Goal: Transaction & Acquisition: Purchase product/service

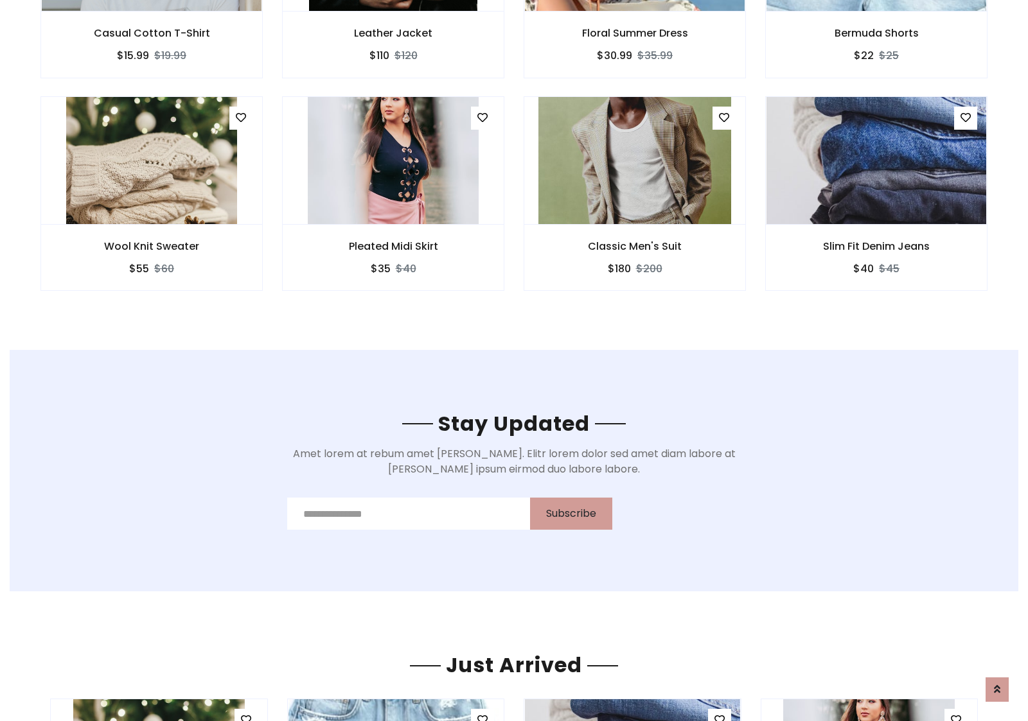
scroll to position [1934, 0]
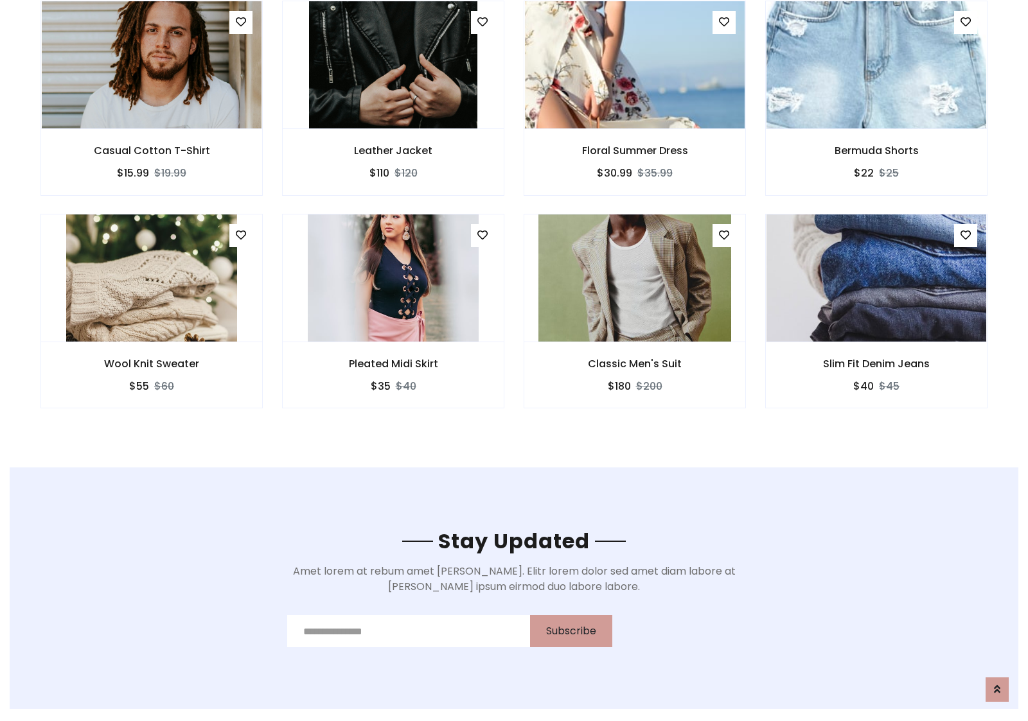
click at [514, 218] on div "Classic Men's Suit $180 $200" at bounding box center [634, 320] width 241 height 213
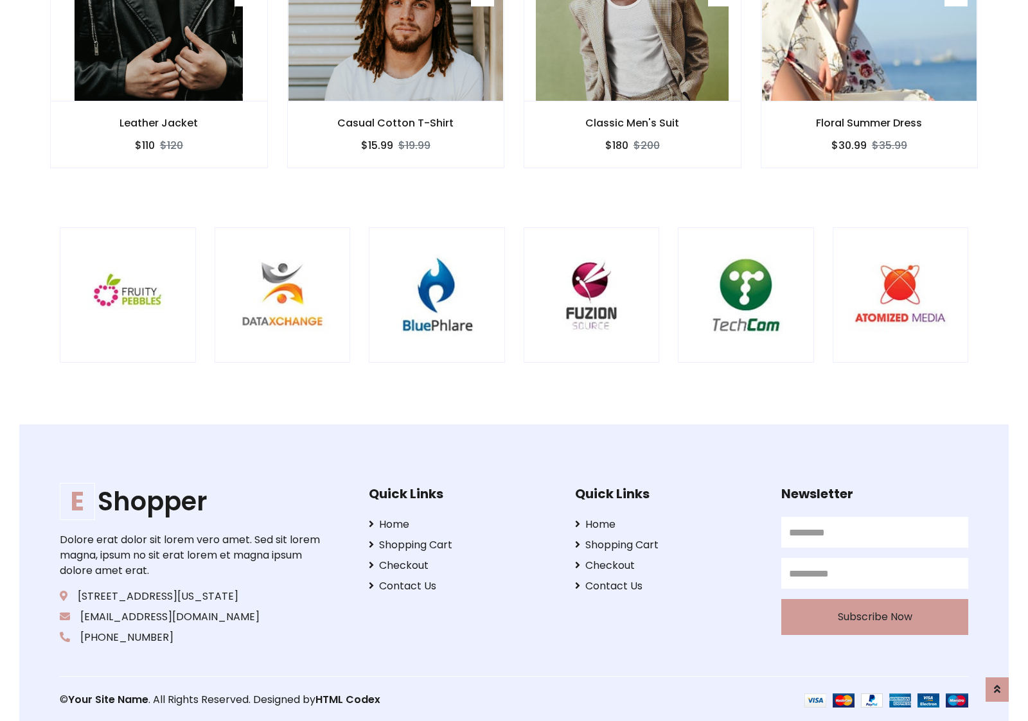
scroll to position [2445, 0]
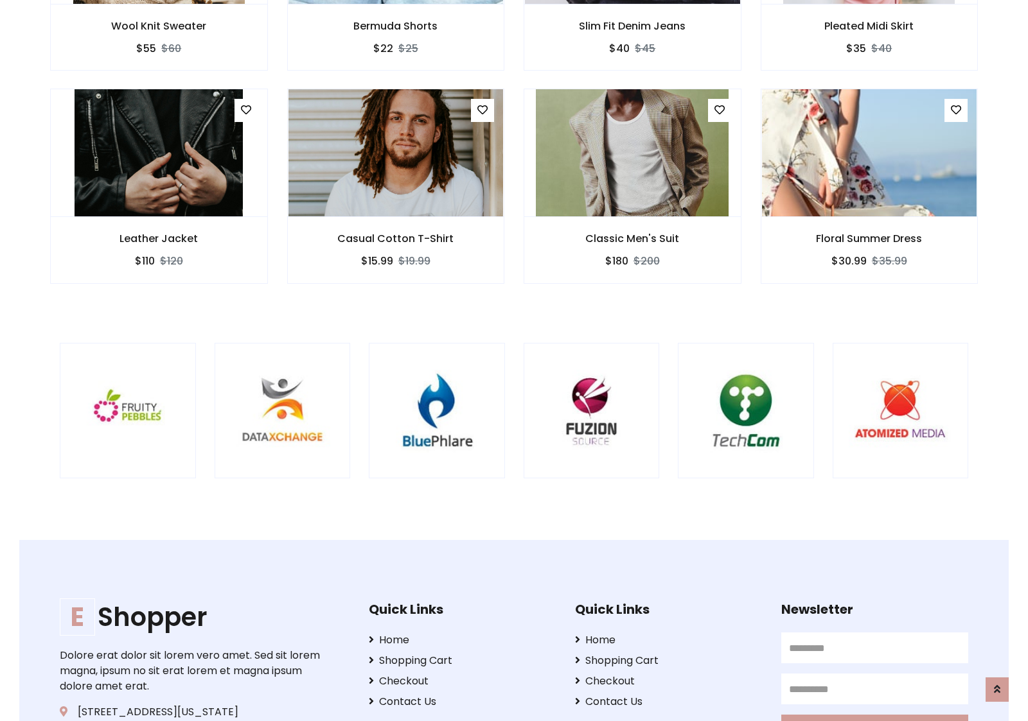
click at [514, 360] on div at bounding box center [677, 411] width 3089 height 136
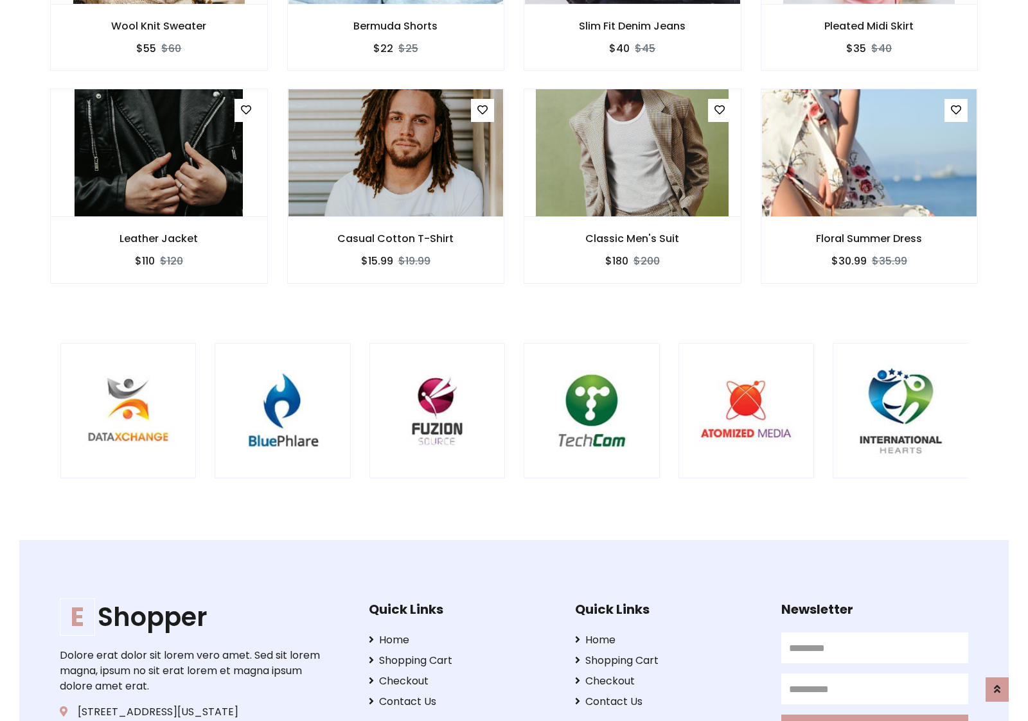
click at [514, 360] on div at bounding box center [523, 411] width 3089 height 136
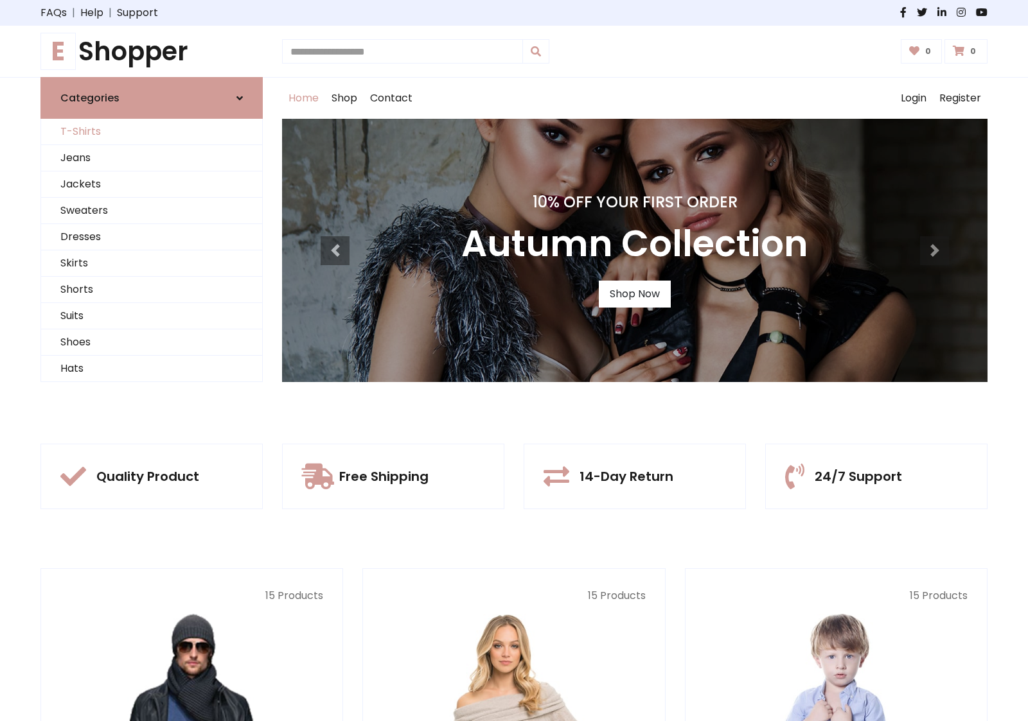
click at [152, 132] on link "T-Shirts" at bounding box center [151, 132] width 221 height 26
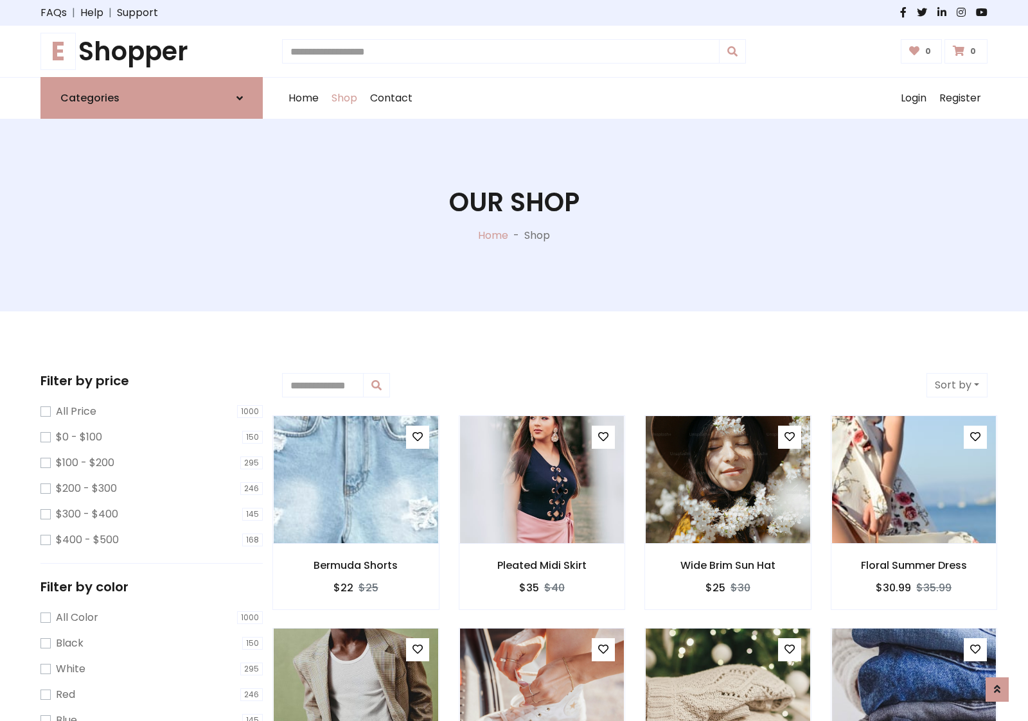
scroll to position [515, 0]
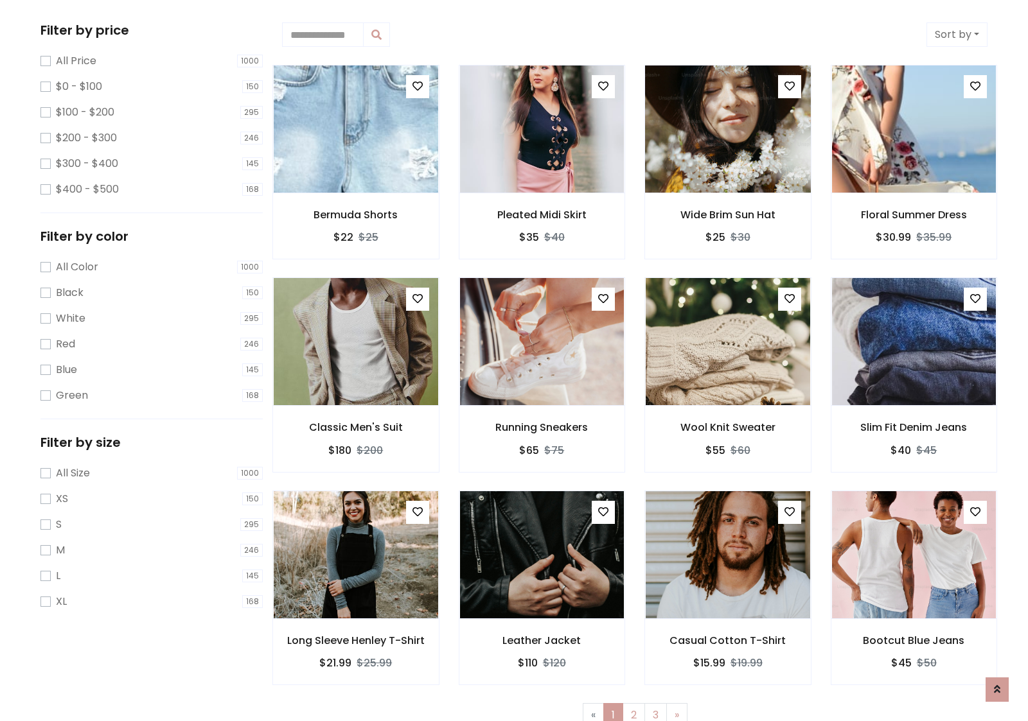
scroll to position [0, 0]
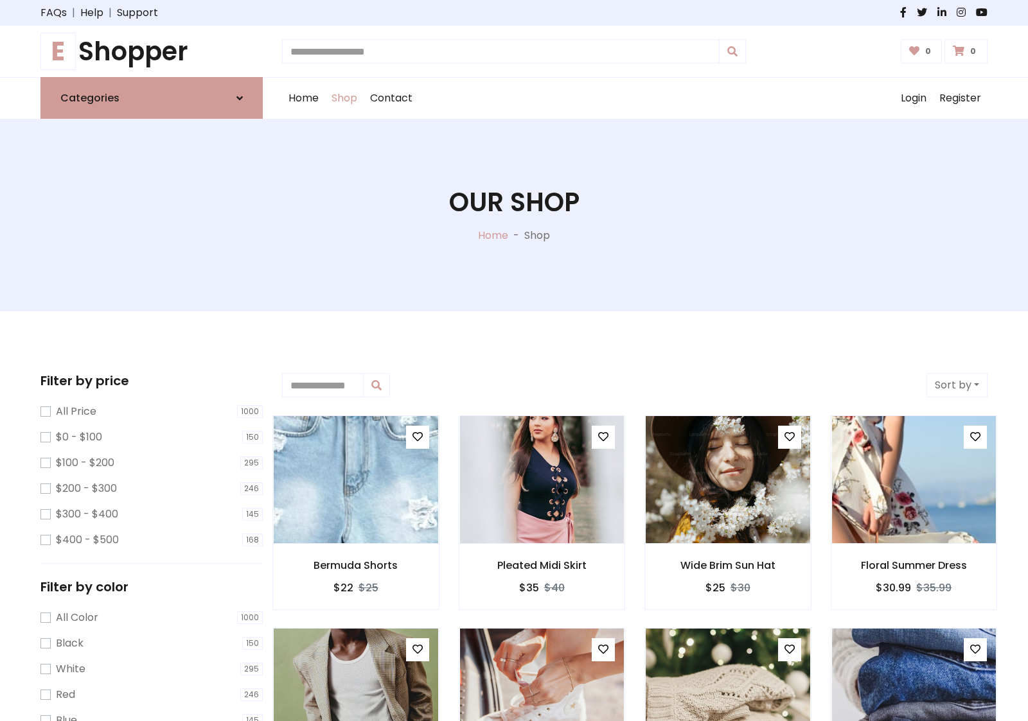
click at [152, 51] on h1 "E Shopper" at bounding box center [151, 51] width 222 height 31
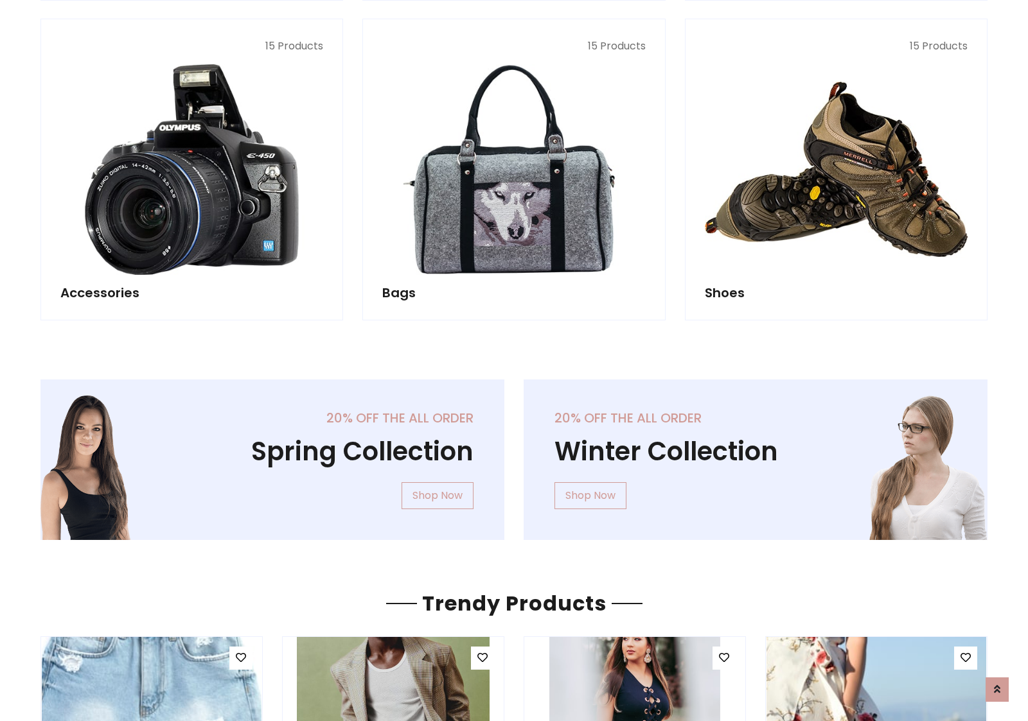
scroll to position [1248, 0]
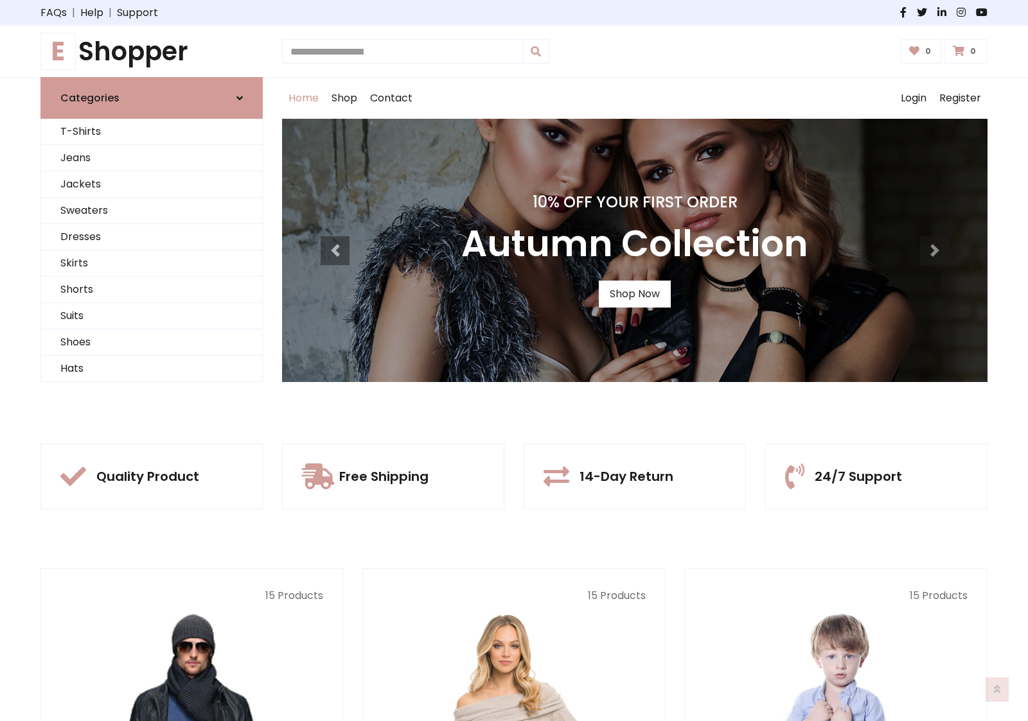
scroll to position [421, 0]
